Goal: Information Seeking & Learning: Check status

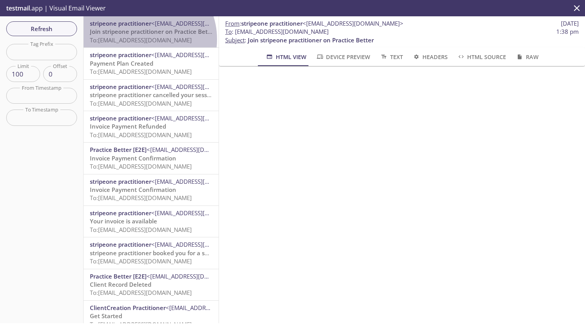
click at [142, 39] on span "To: [EMAIL_ADDRESS][DOMAIN_NAME]" at bounding box center [141, 40] width 102 height 8
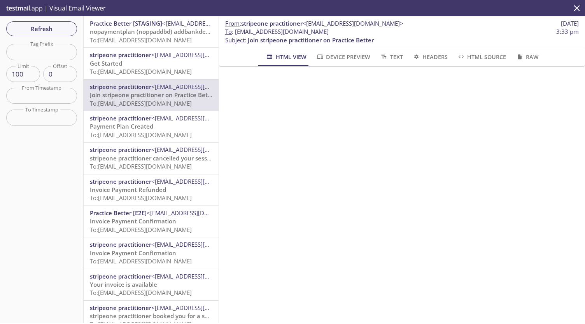
click at [149, 39] on span "To: [EMAIL_ADDRESS][DOMAIN_NAME]" at bounding box center [141, 40] width 102 height 8
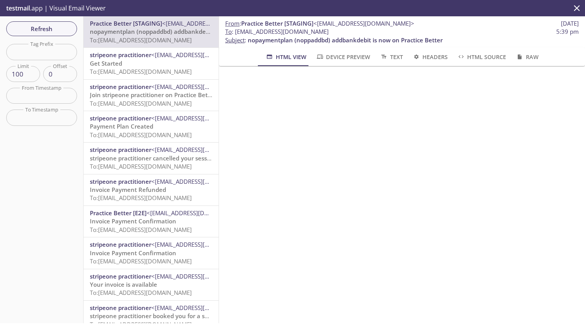
click at [140, 73] on span "To: [EMAIL_ADDRESS][DOMAIN_NAME]" at bounding box center [141, 72] width 102 height 8
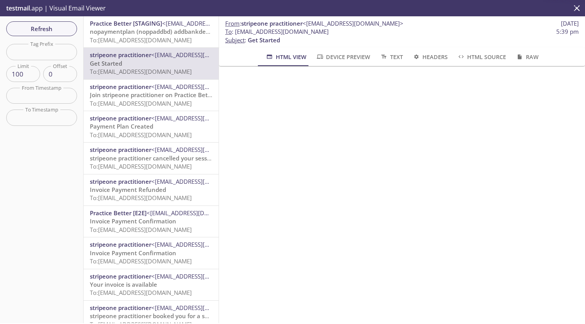
click at [139, 45] on div "Practice Better [STAGING] <[EMAIL_ADDRESS][DOMAIN_NAME]> nopaymentplan (noppadd…" at bounding box center [151, 31] width 135 height 31
